Goal: Navigation & Orientation: Find specific page/section

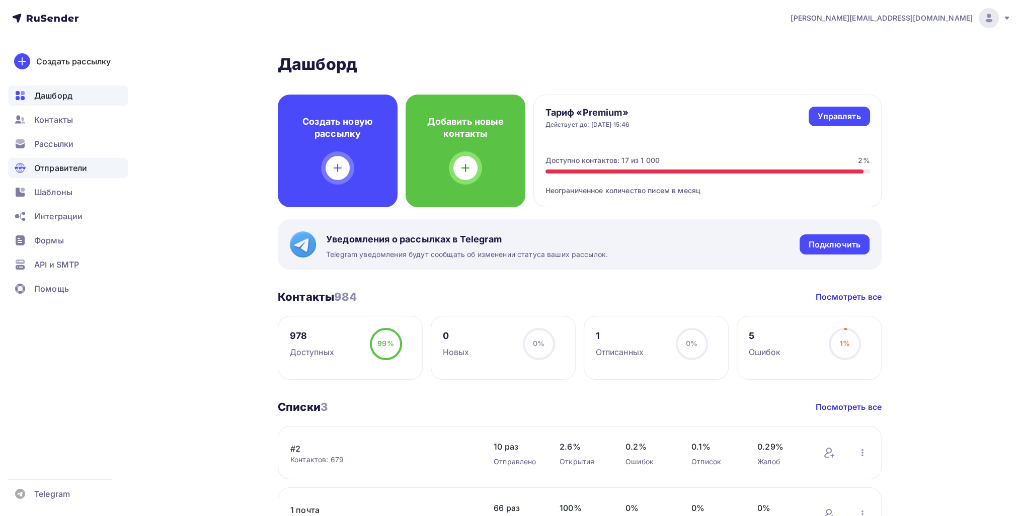
click at [71, 173] on span "Отправители" at bounding box center [60, 168] width 53 height 12
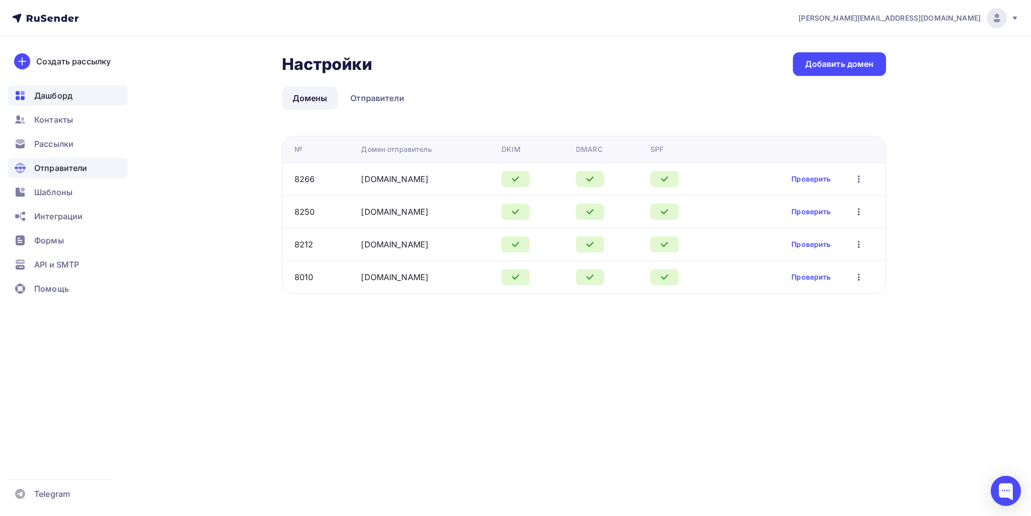
click at [63, 93] on span "Дашборд" at bounding box center [53, 96] width 38 height 12
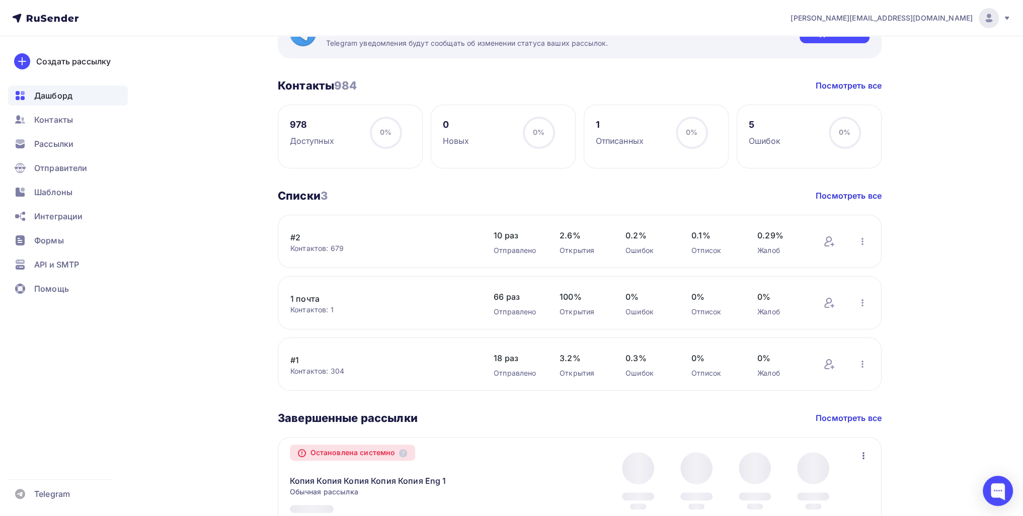
scroll to position [403, 0]
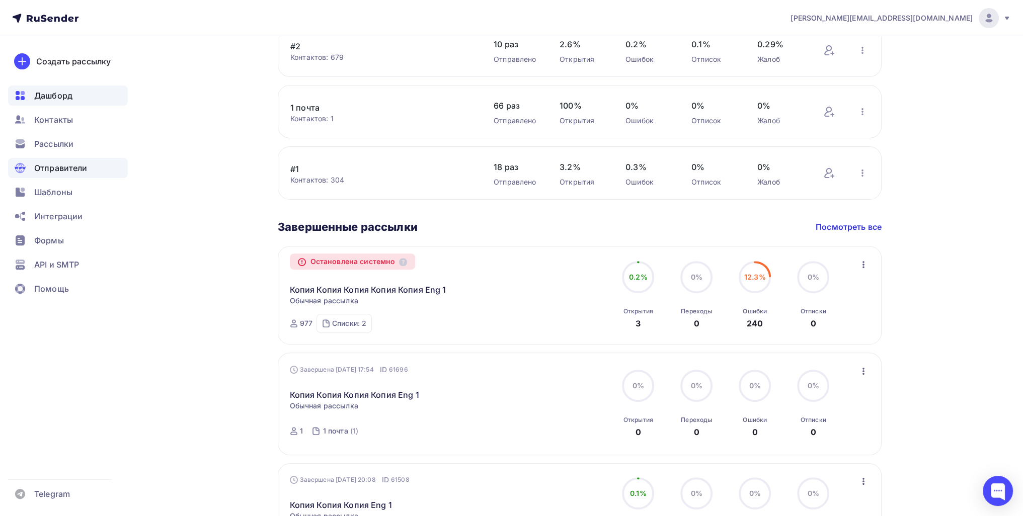
click at [38, 166] on span "Отправители" at bounding box center [60, 168] width 53 height 12
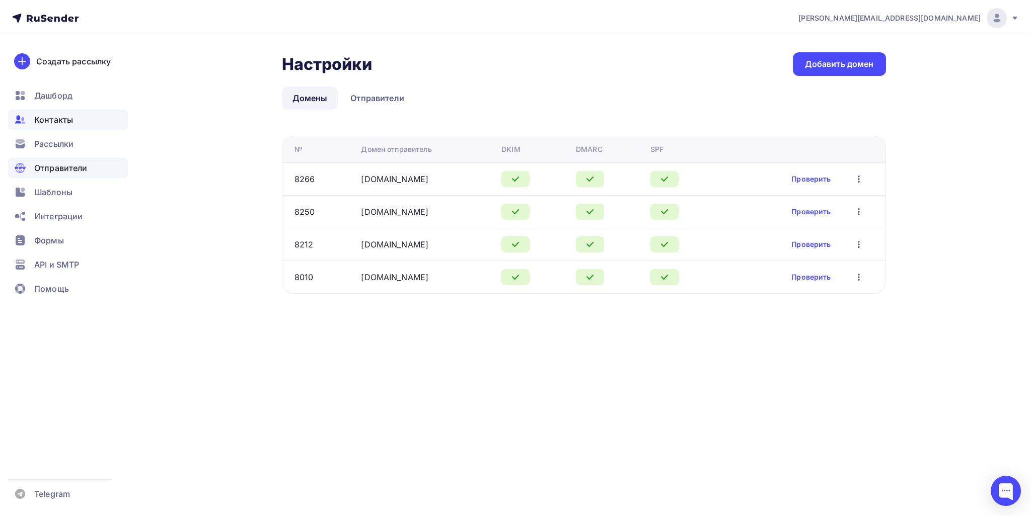
click at [54, 123] on span "Контакты" at bounding box center [53, 120] width 39 height 12
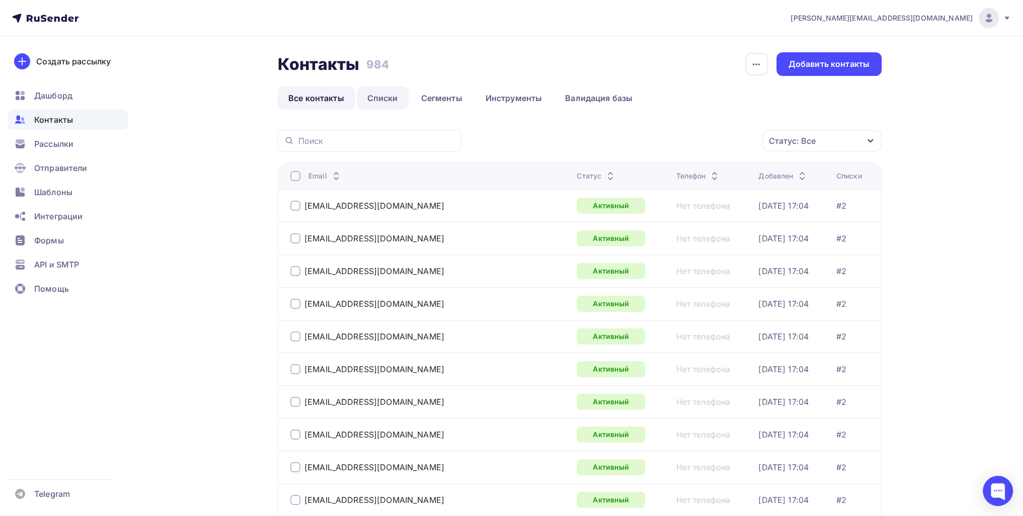
click at [392, 93] on link "Списки" at bounding box center [383, 98] width 52 height 23
